Goal: Navigation & Orientation: Find specific page/section

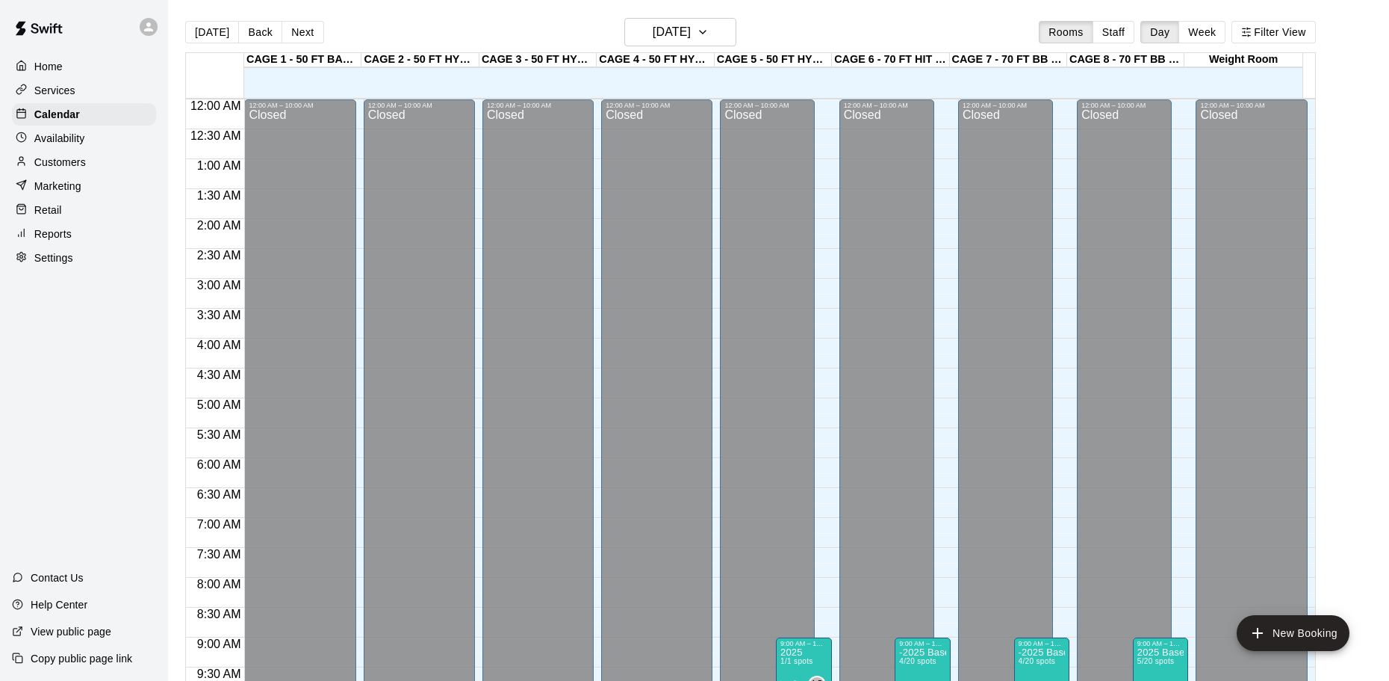
scroll to position [791, 0]
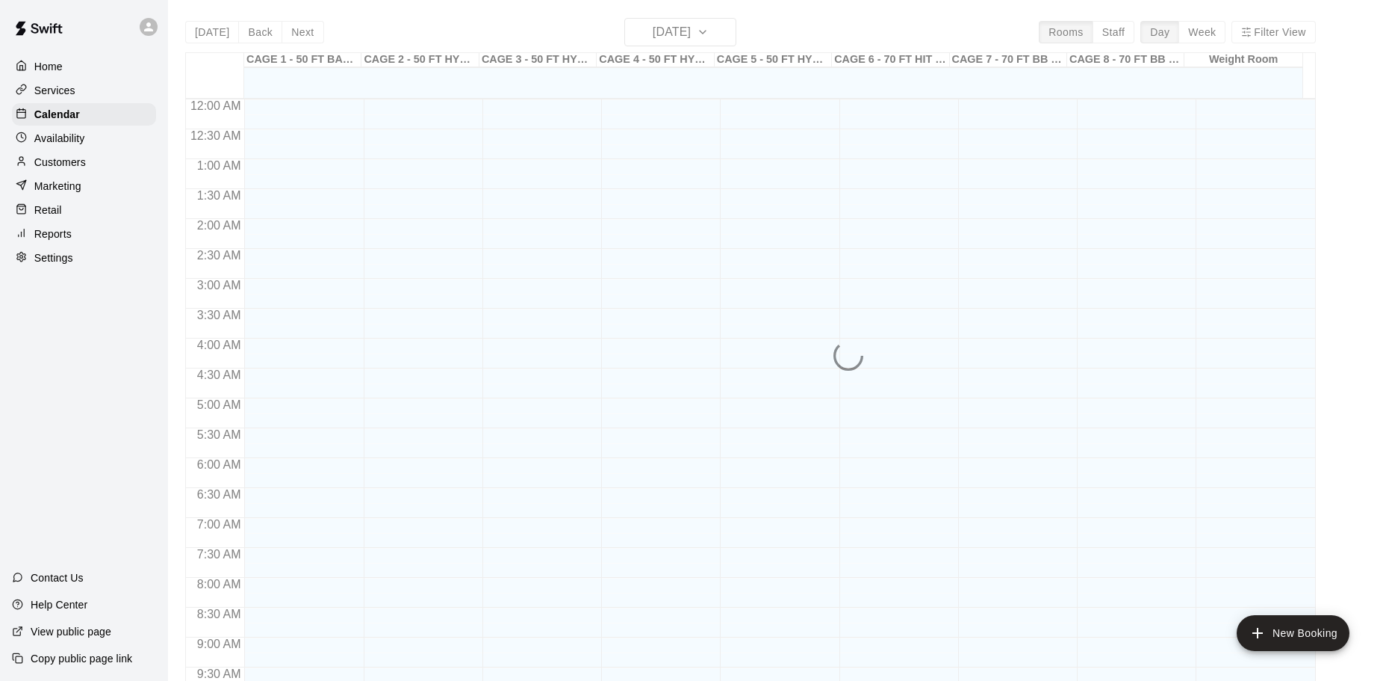
scroll to position [791, 0]
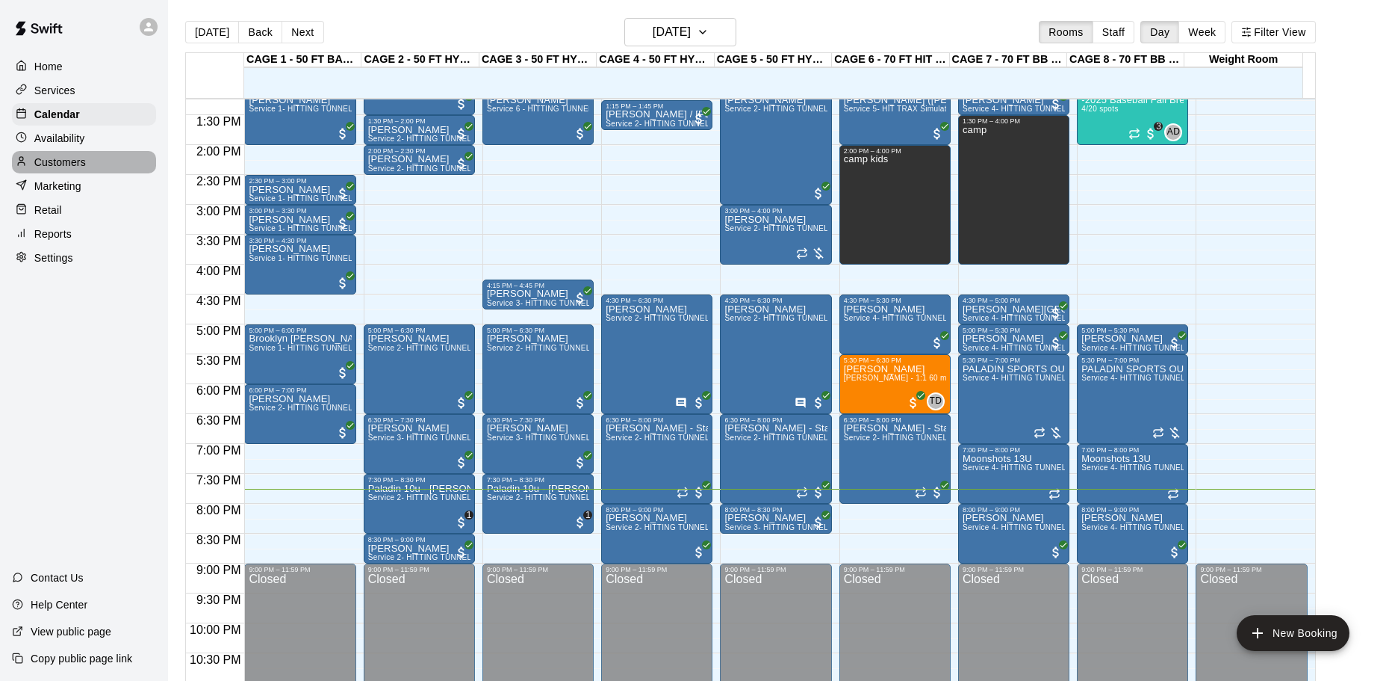
click at [132, 163] on div "Customers" at bounding box center [84, 162] width 144 height 22
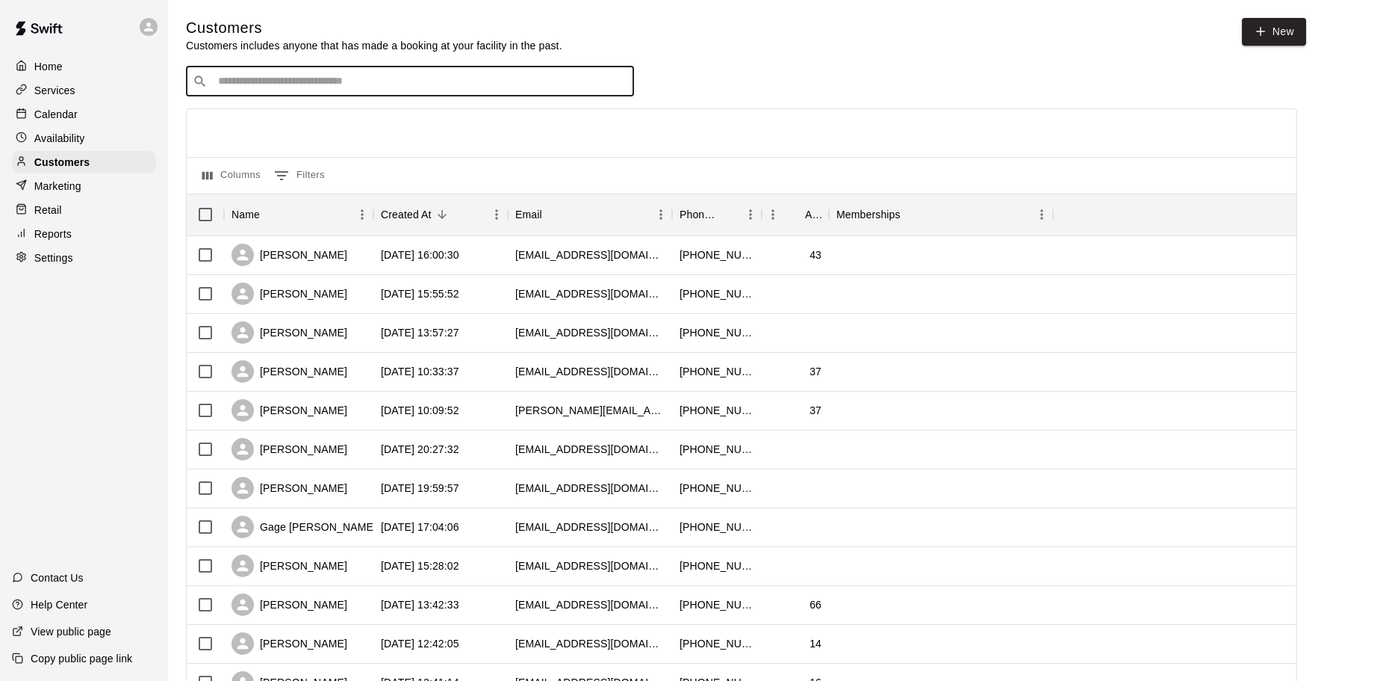
click at [359, 76] on input "Search customers by name or email" at bounding box center [421, 81] width 414 height 15
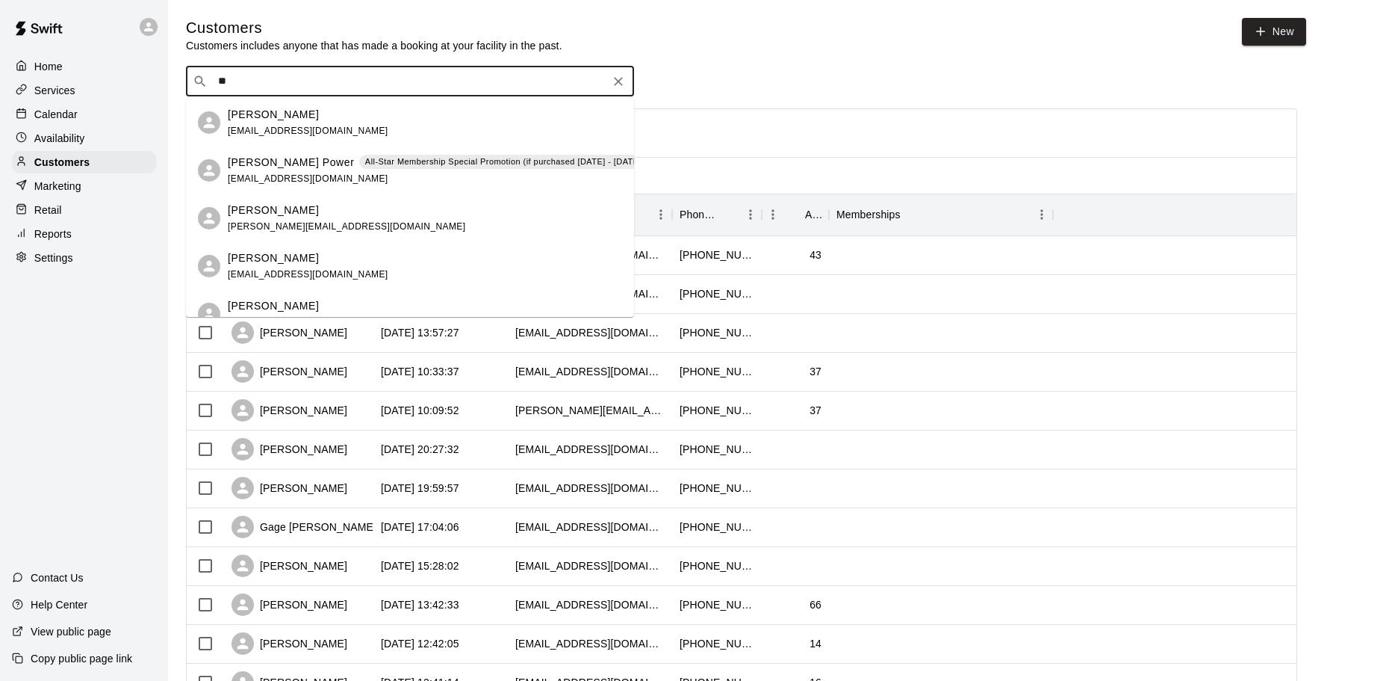
type input "*"
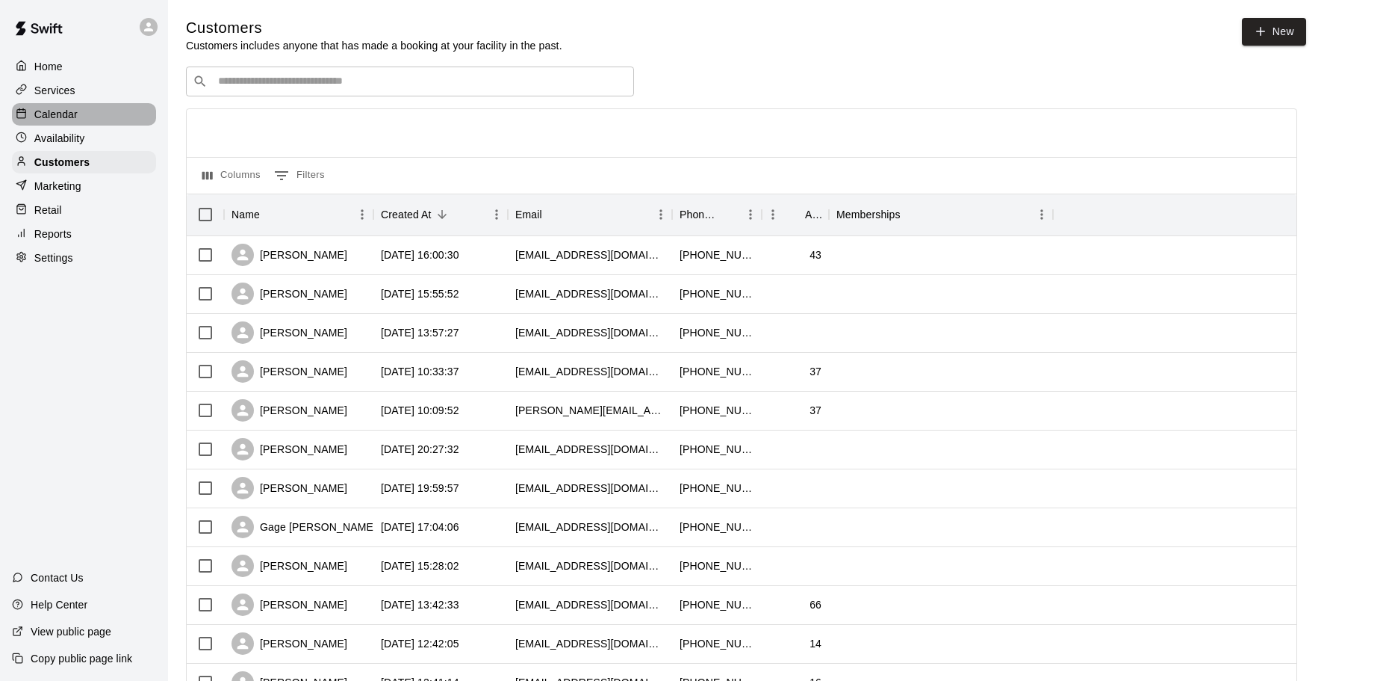
click at [64, 118] on p "Calendar" at bounding box center [55, 114] width 43 height 15
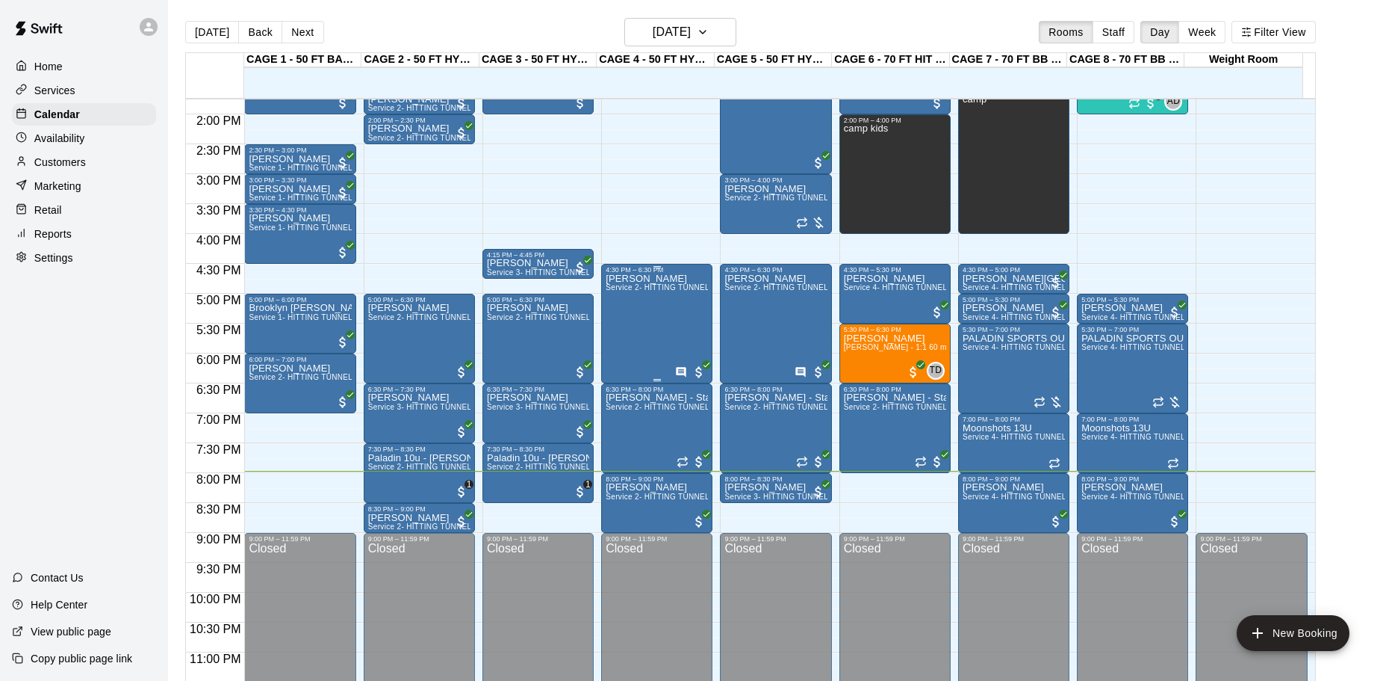
scroll to position [837, 0]
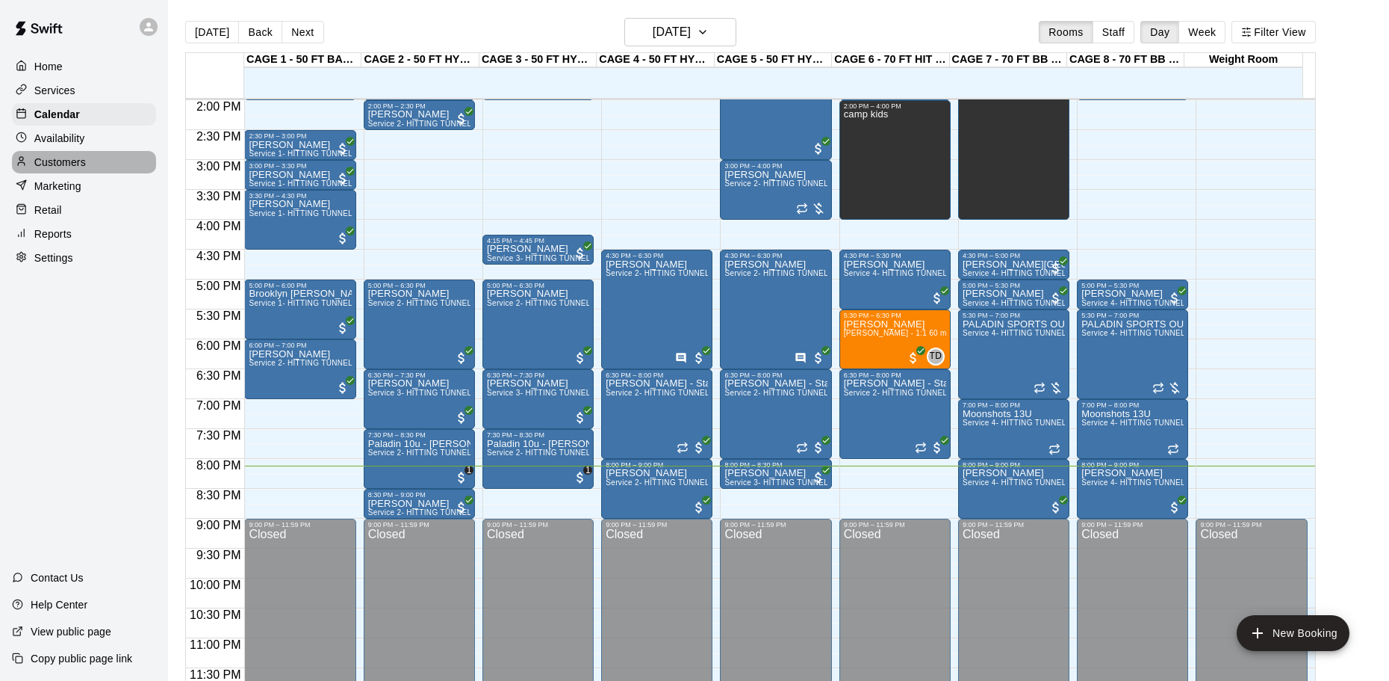
click at [57, 170] on p "Customers" at bounding box center [60, 162] width 52 height 15
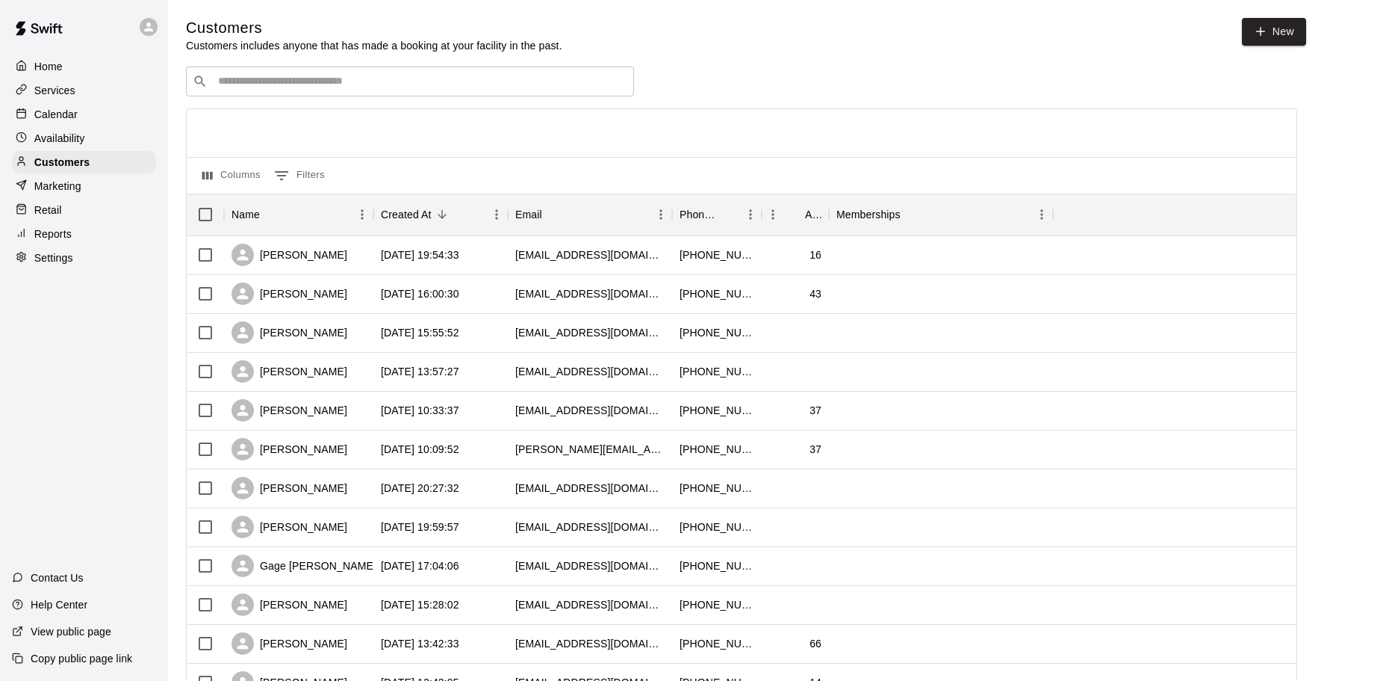
click at [358, 84] on input "Search customers by name or email" at bounding box center [421, 81] width 414 height 15
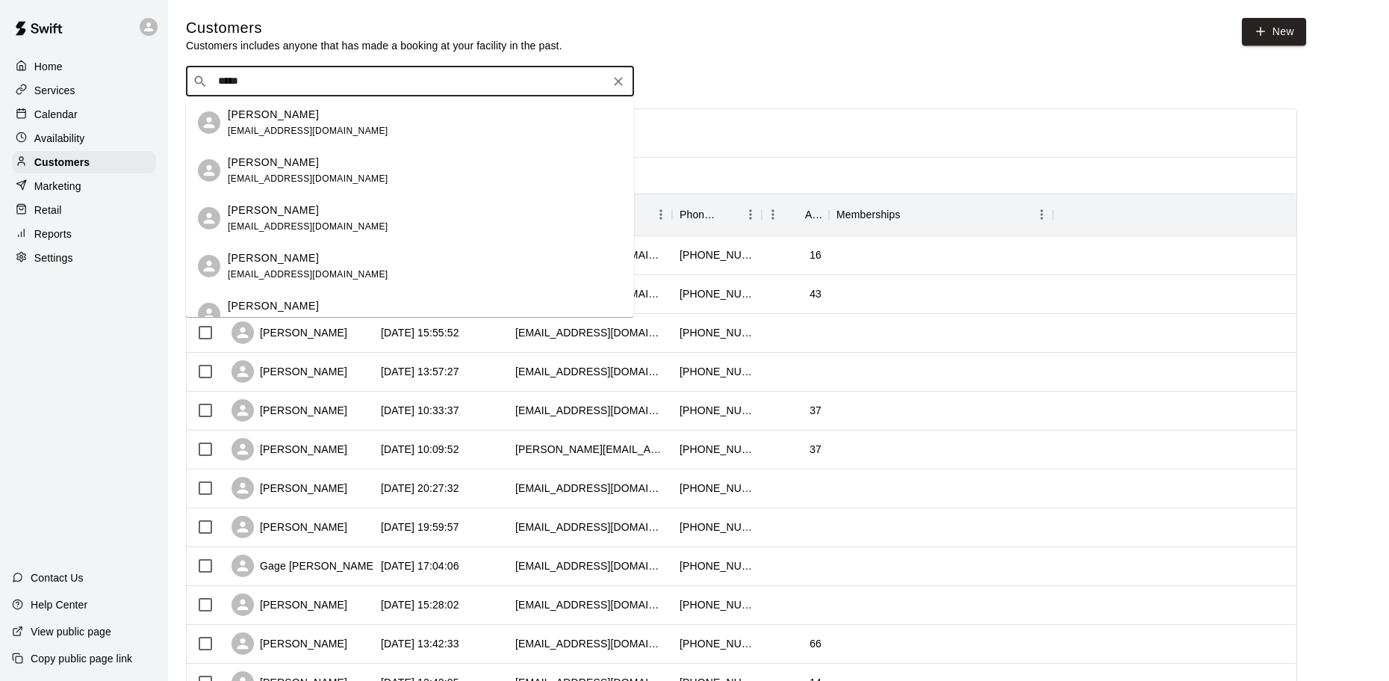
type input "*****"
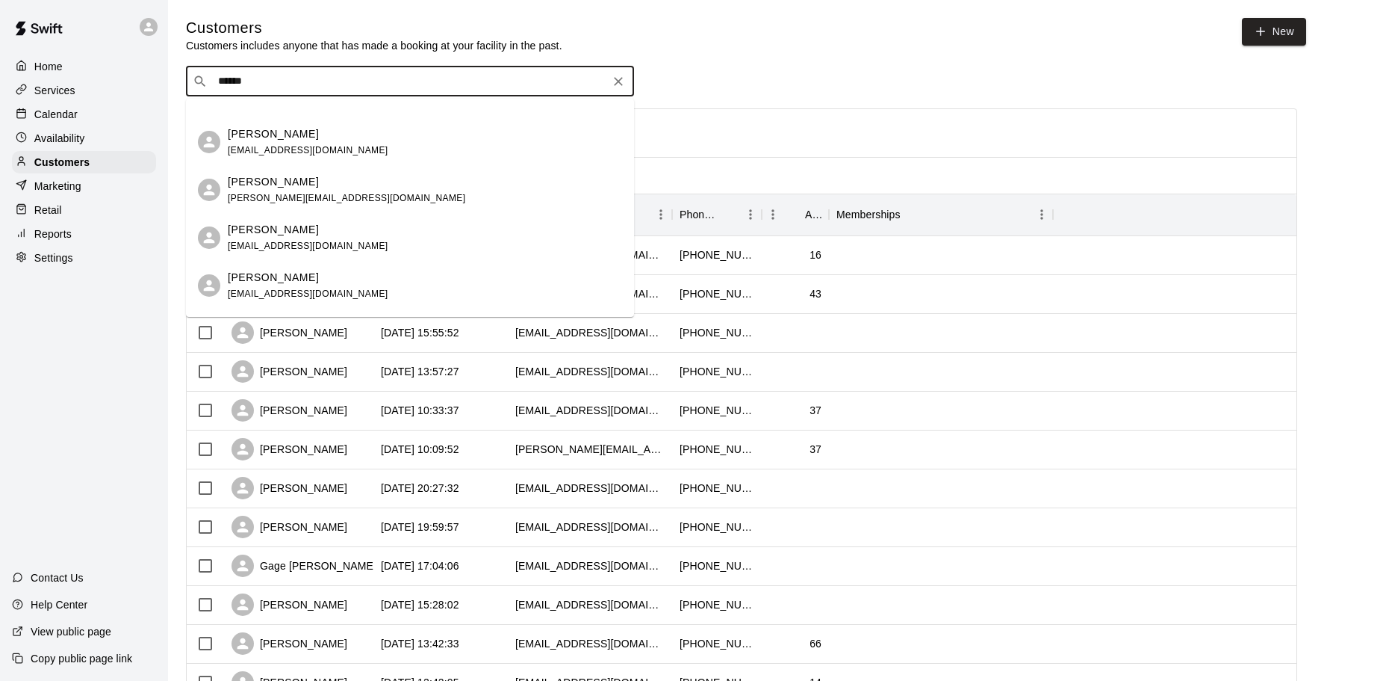
scroll to position [164, 0]
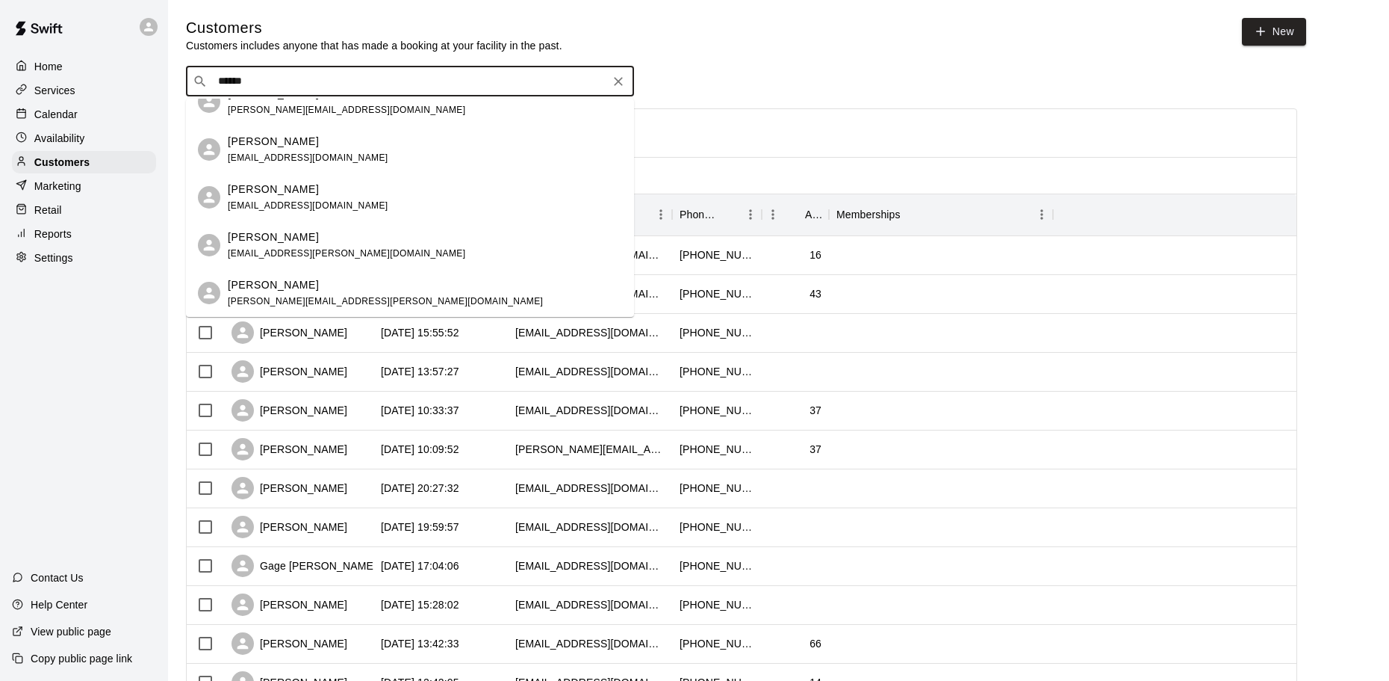
click at [615, 86] on icon "Clear" at bounding box center [618, 81] width 15 height 15
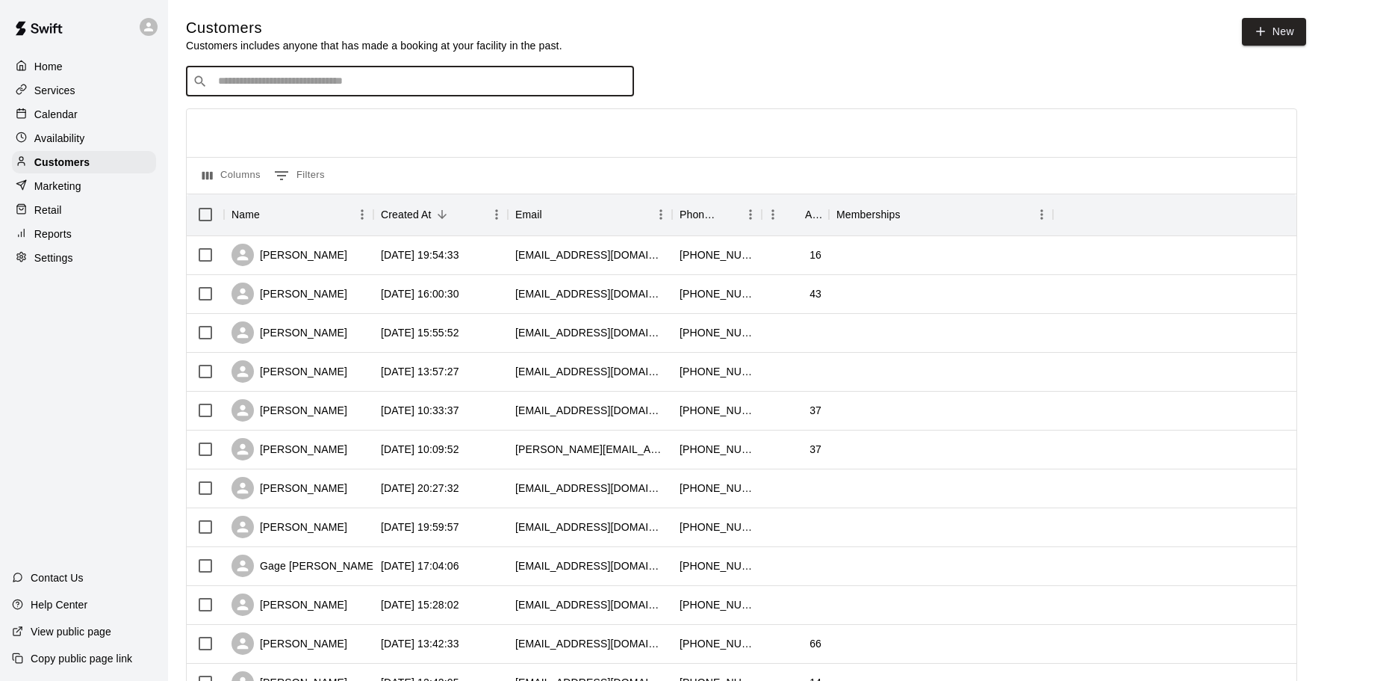
click at [64, 122] on p "Calendar" at bounding box center [55, 114] width 43 height 15
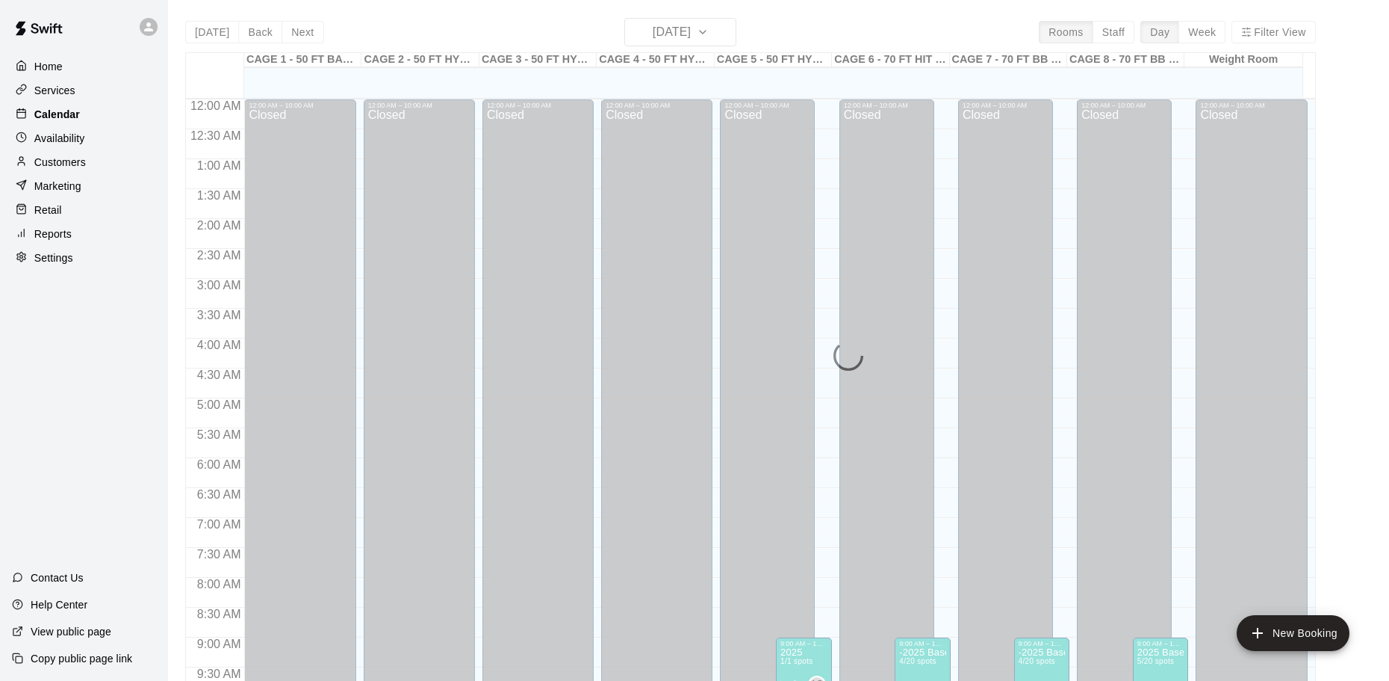
scroll to position [791, 0]
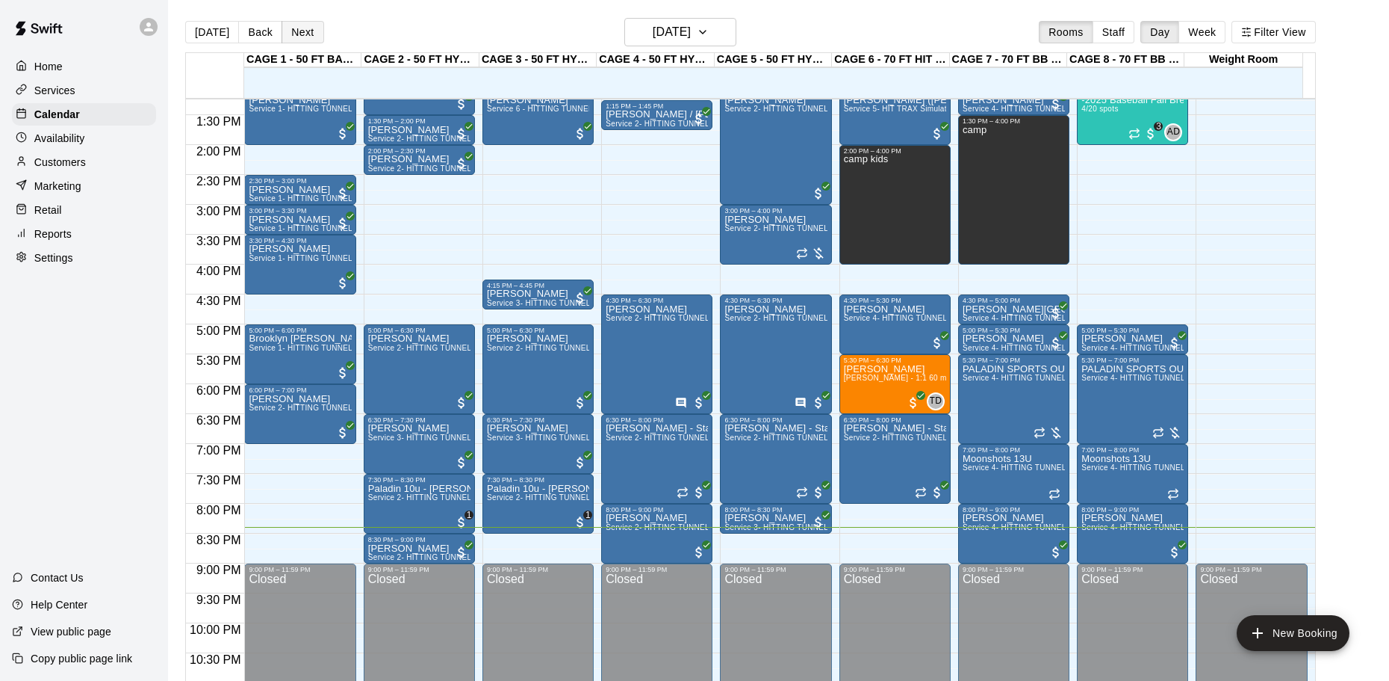
click at [295, 25] on button "Next" at bounding box center [303, 32] width 42 height 22
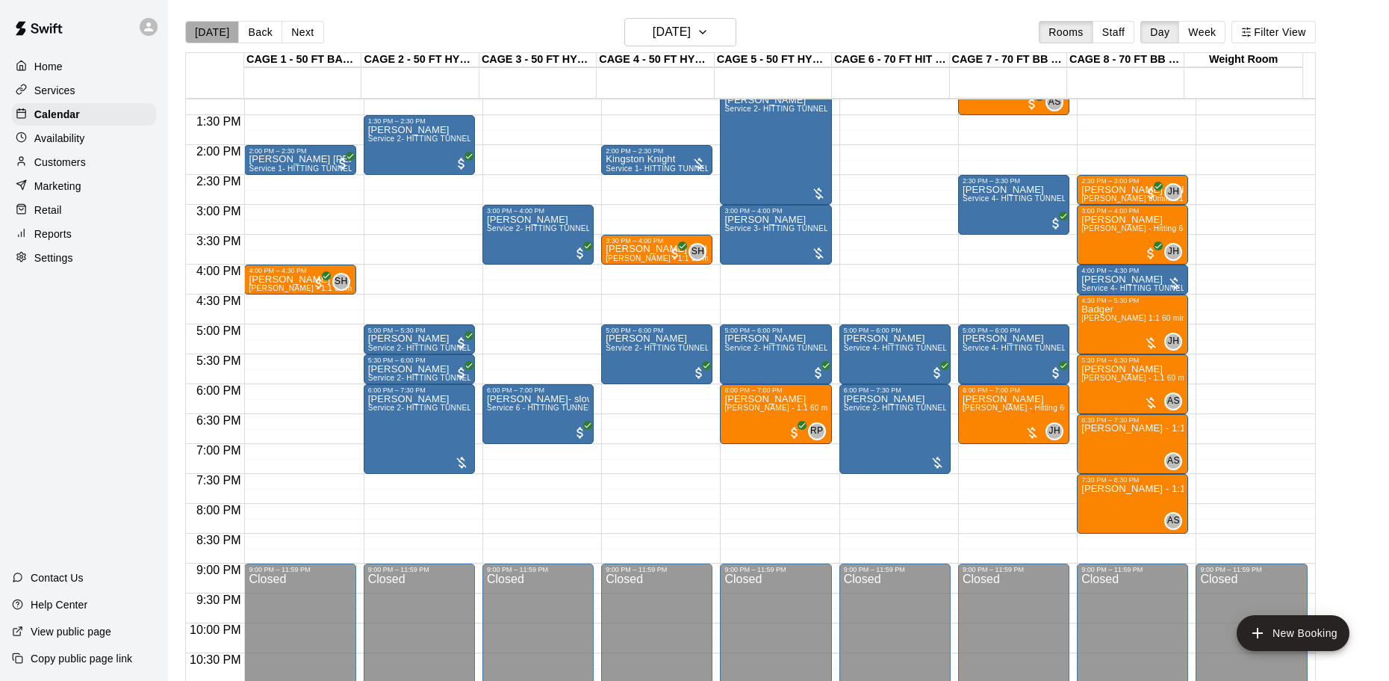
click at [223, 25] on button "[DATE]" at bounding box center [212, 32] width 54 height 22
